Goal: Information Seeking & Learning: Learn about a topic

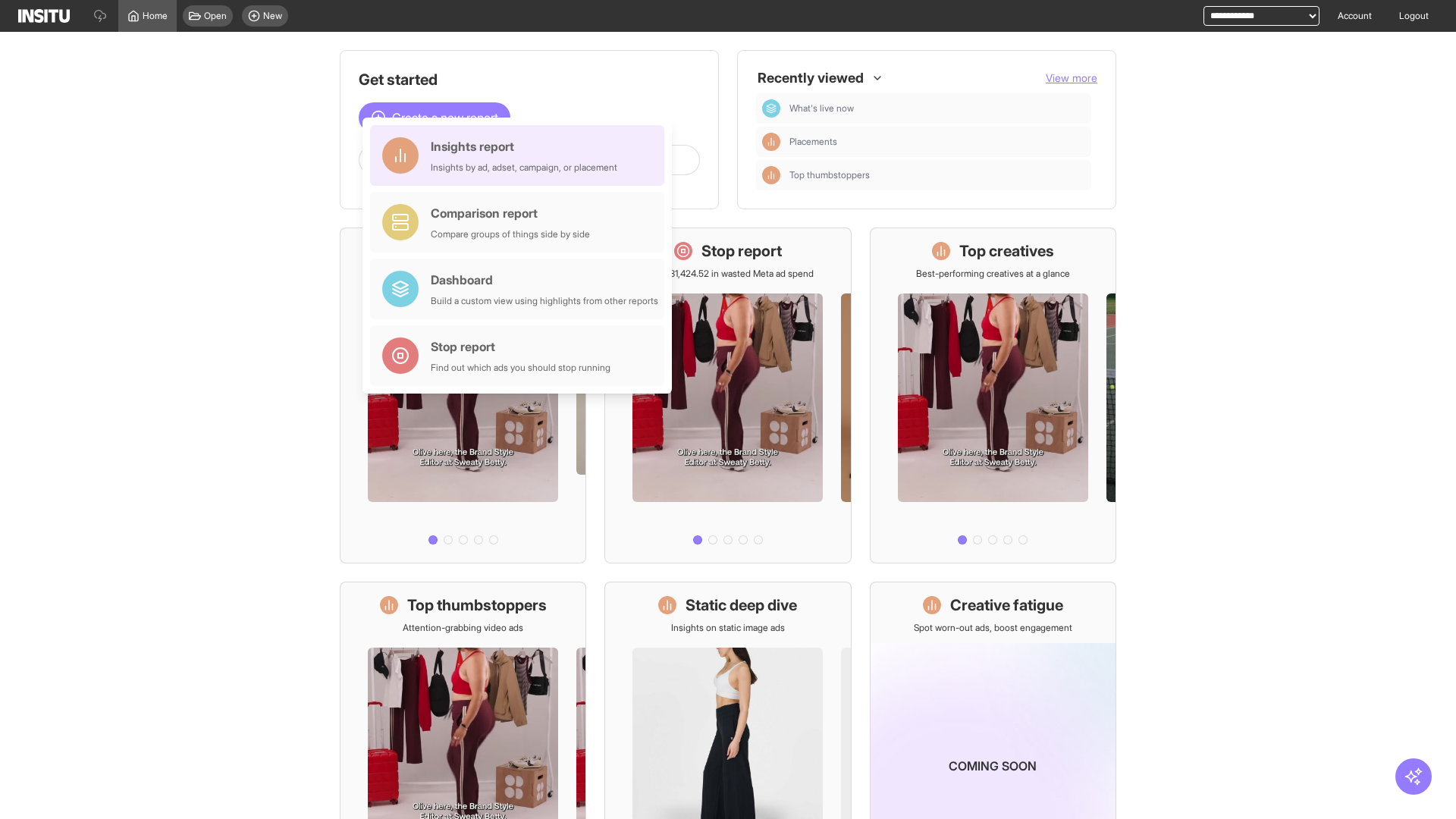
click at [521, 156] on div "Insights report Insights by ad, adset, campaign, or placement" at bounding box center [524, 155] width 186 height 36
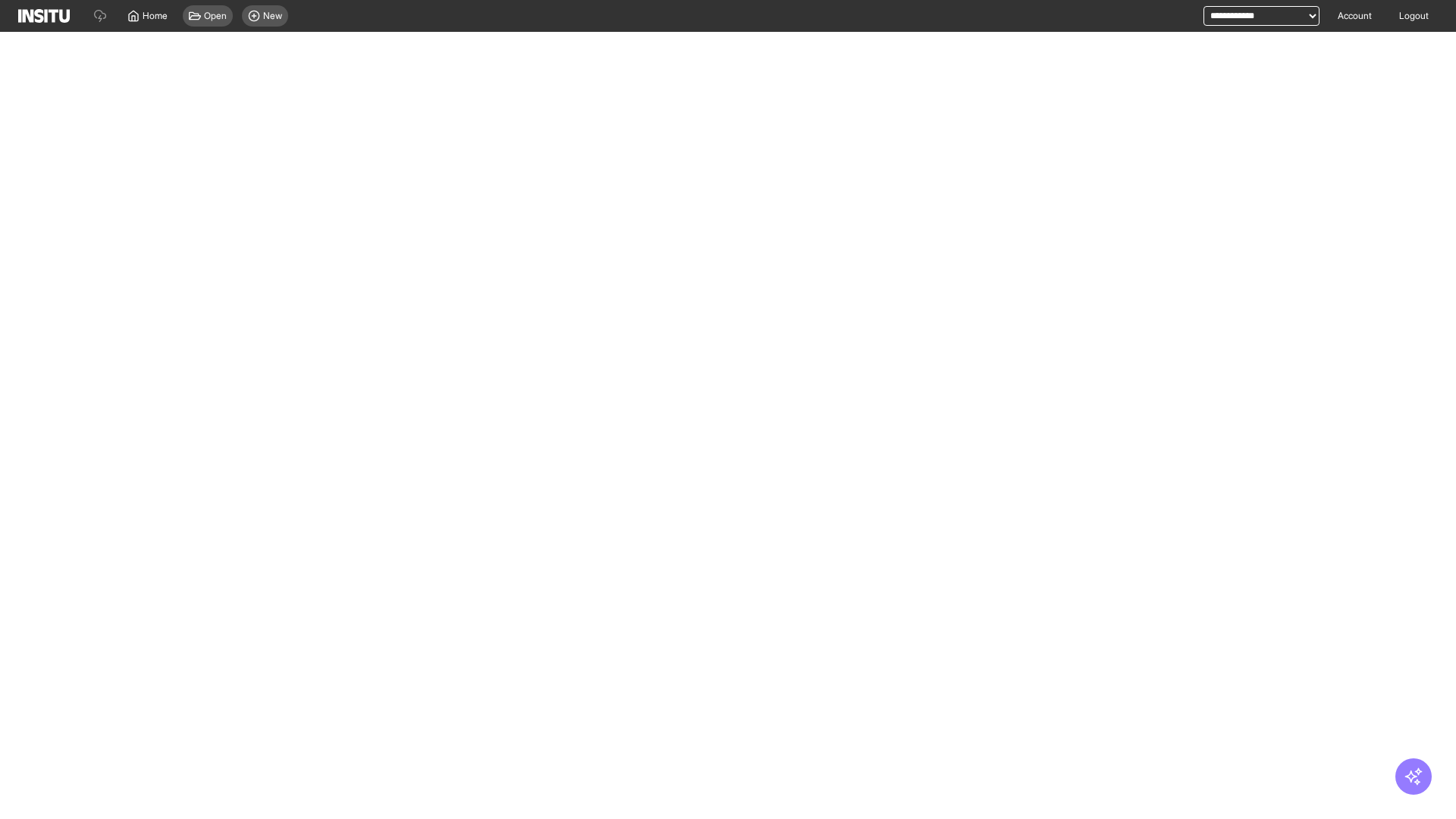
select select "**"
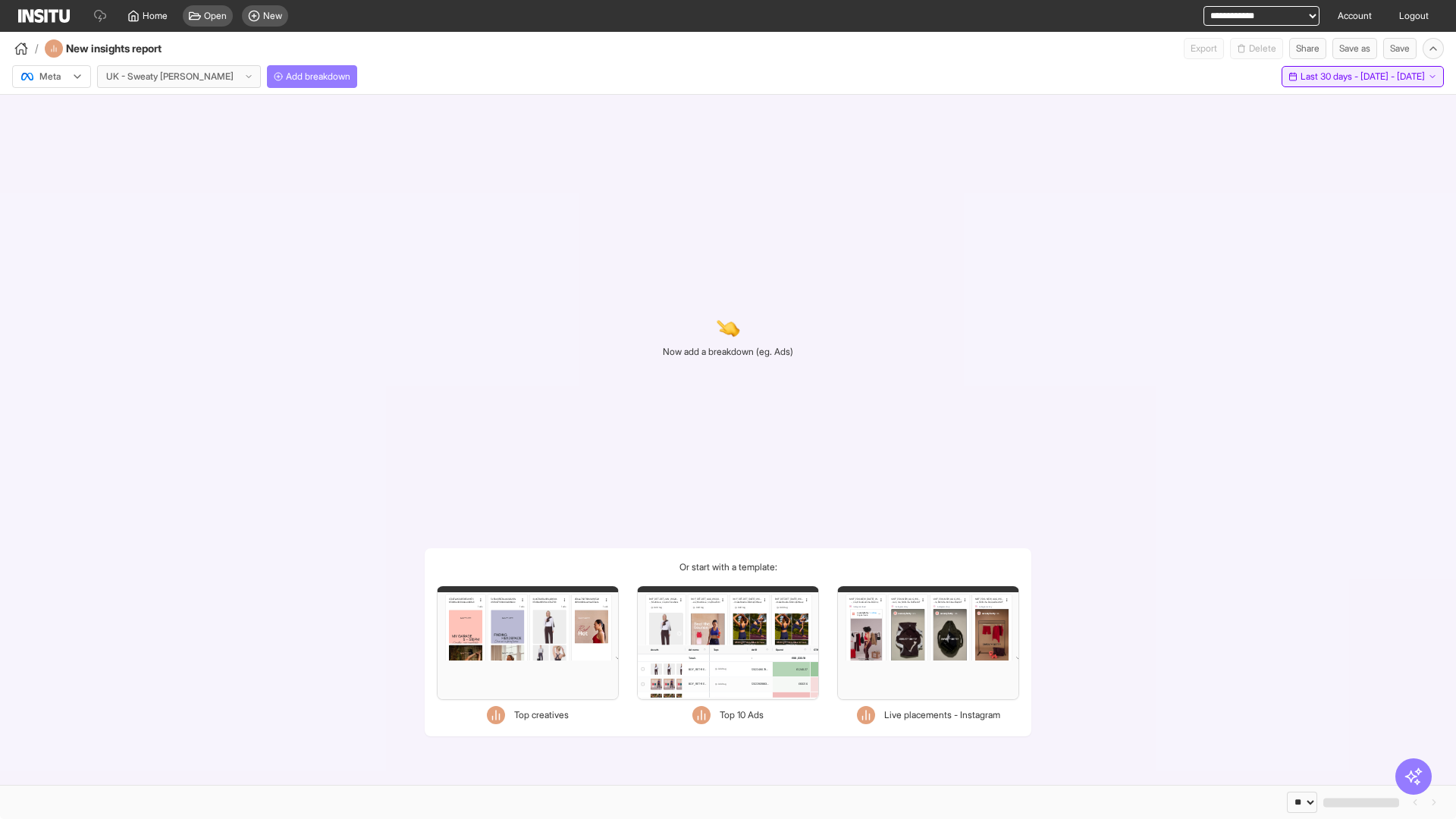
click at [1332, 76] on span "Last 30 days - [DATE] - [DATE]" at bounding box center [1362, 76] width 124 height 12
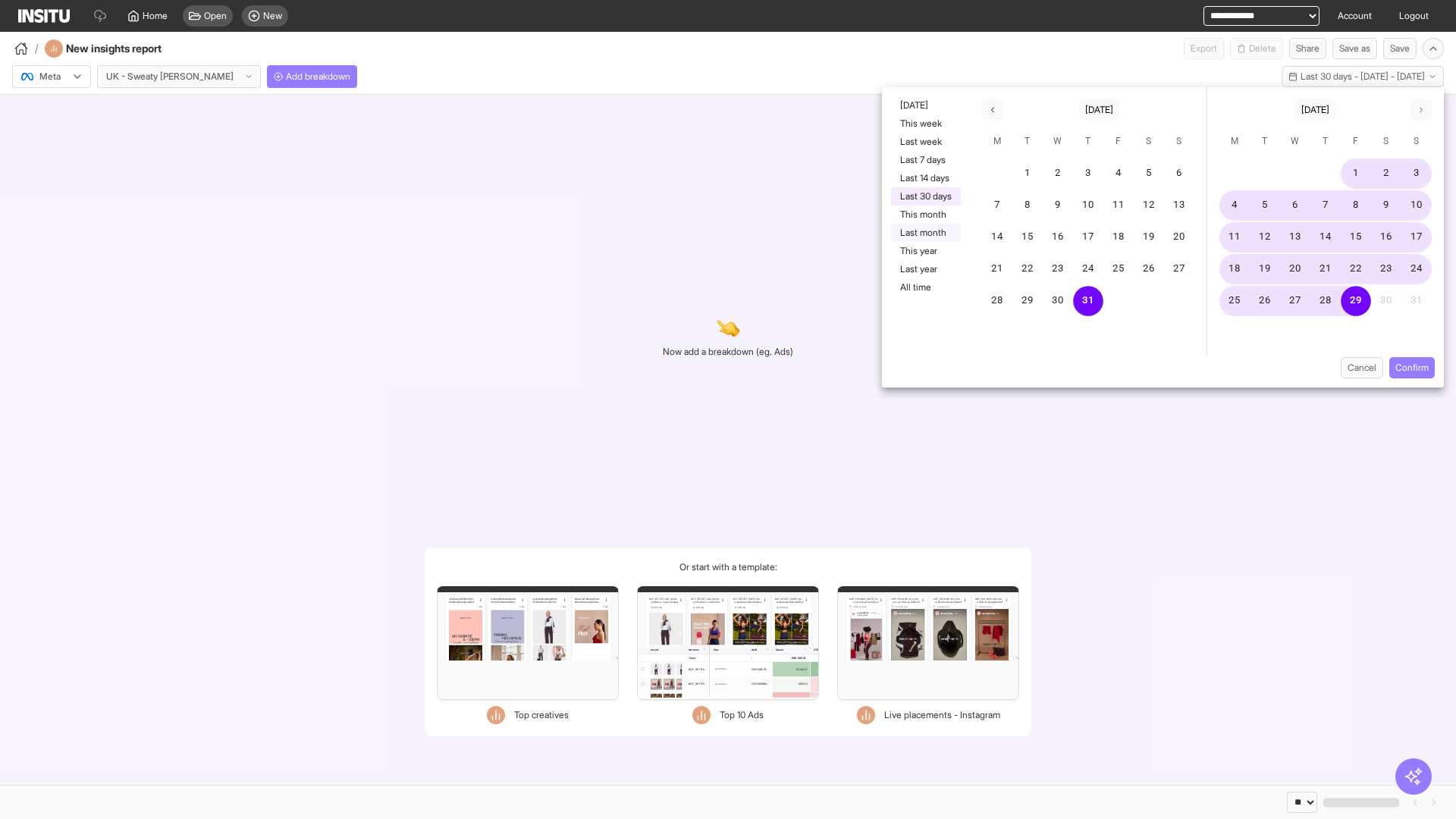
click at [924, 233] on button "Last month" at bounding box center [926, 233] width 69 height 19
